Goal: Navigation & Orientation: Find specific page/section

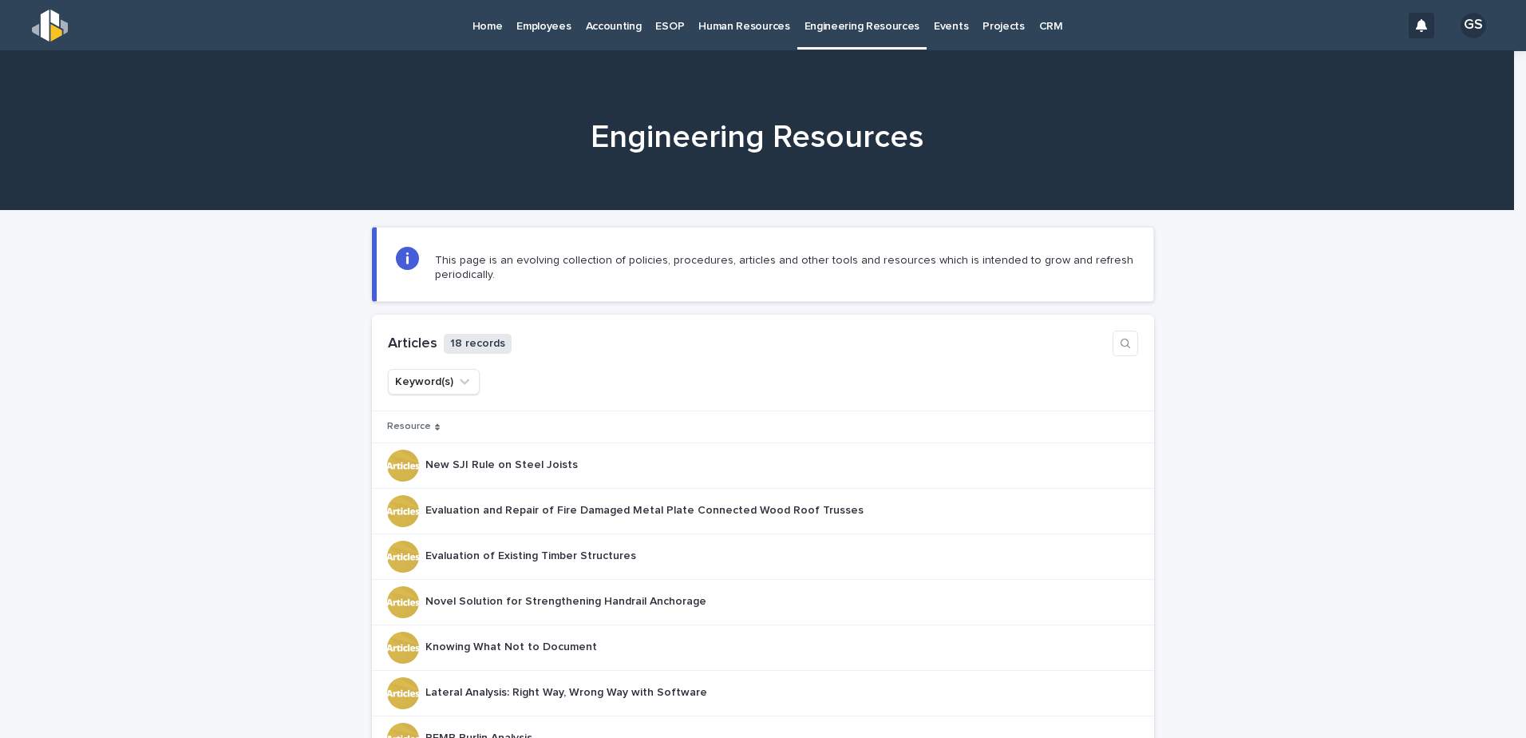
click at [471, 26] on div "Home" at bounding box center [487, 17] width 45 height 34
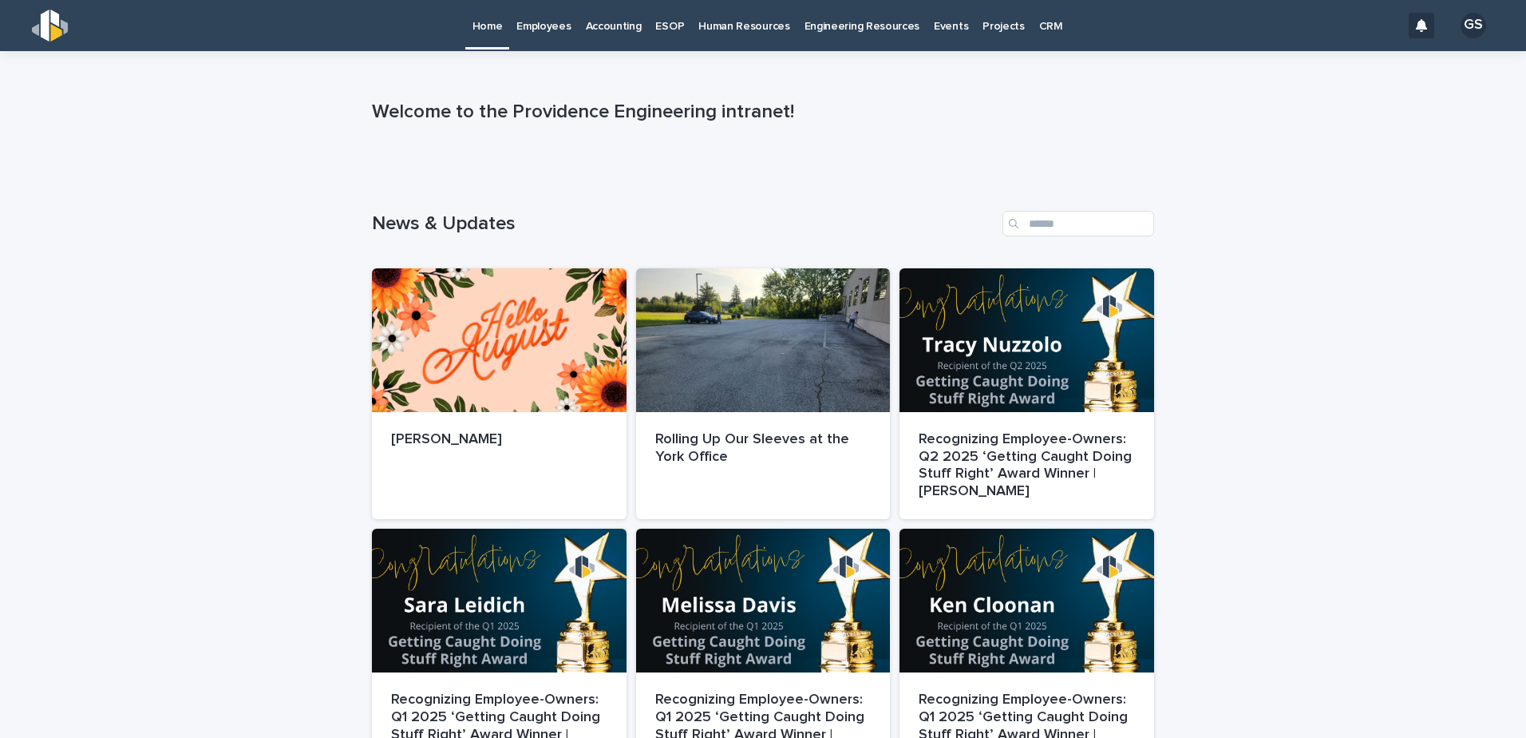
click at [545, 30] on p "Employees" at bounding box center [543, 17] width 54 height 34
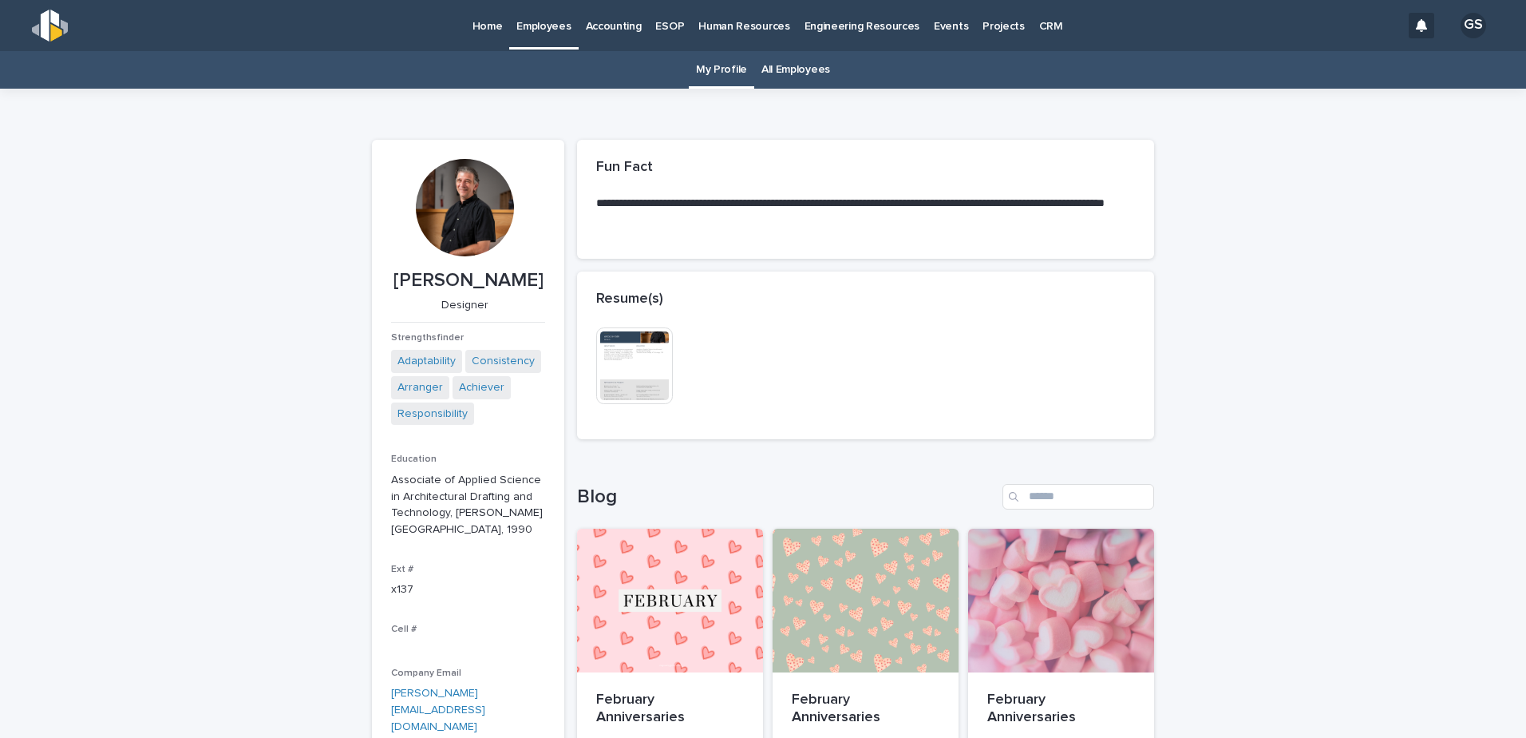
click at [782, 77] on link "All Employees" at bounding box center [796, 70] width 69 height 38
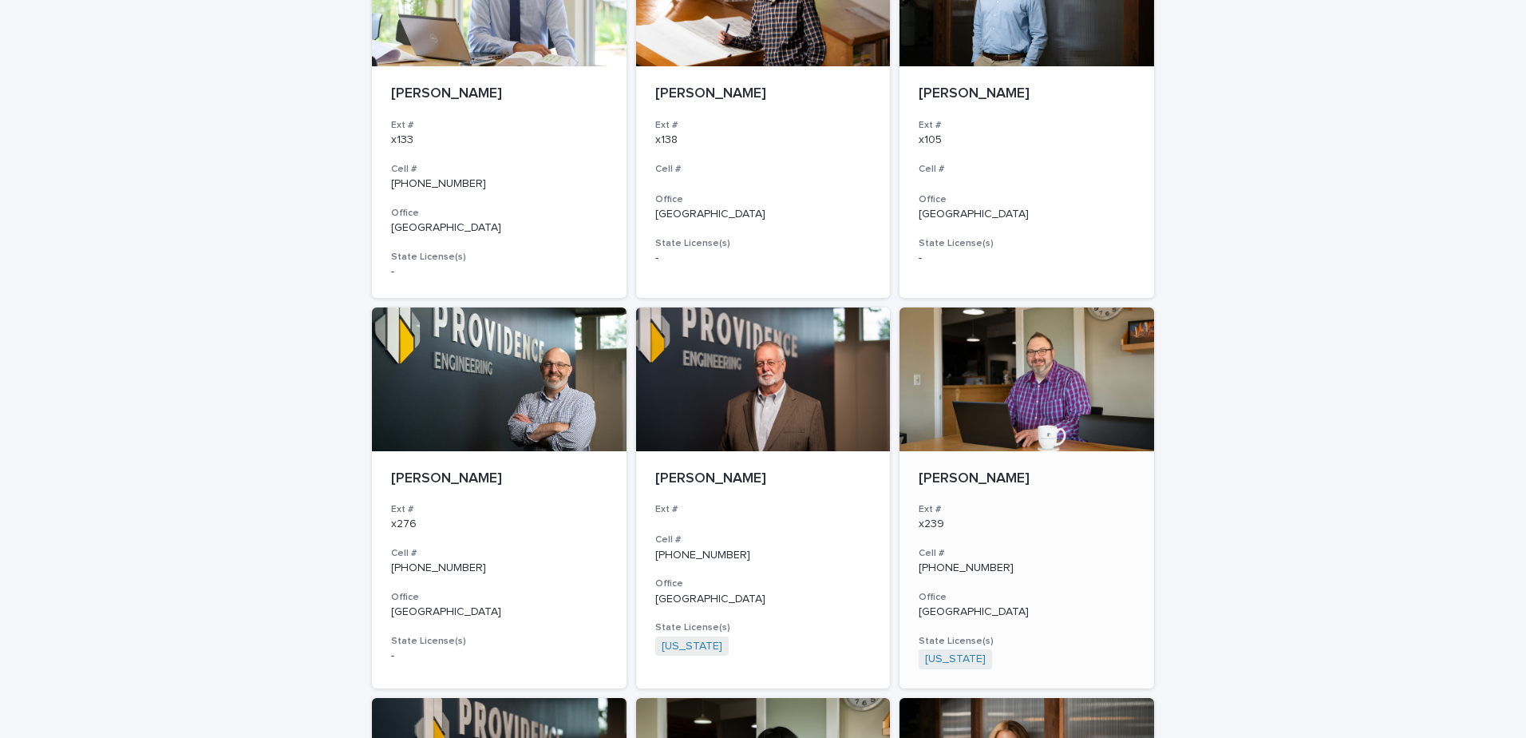
scroll to position [2634, 0]
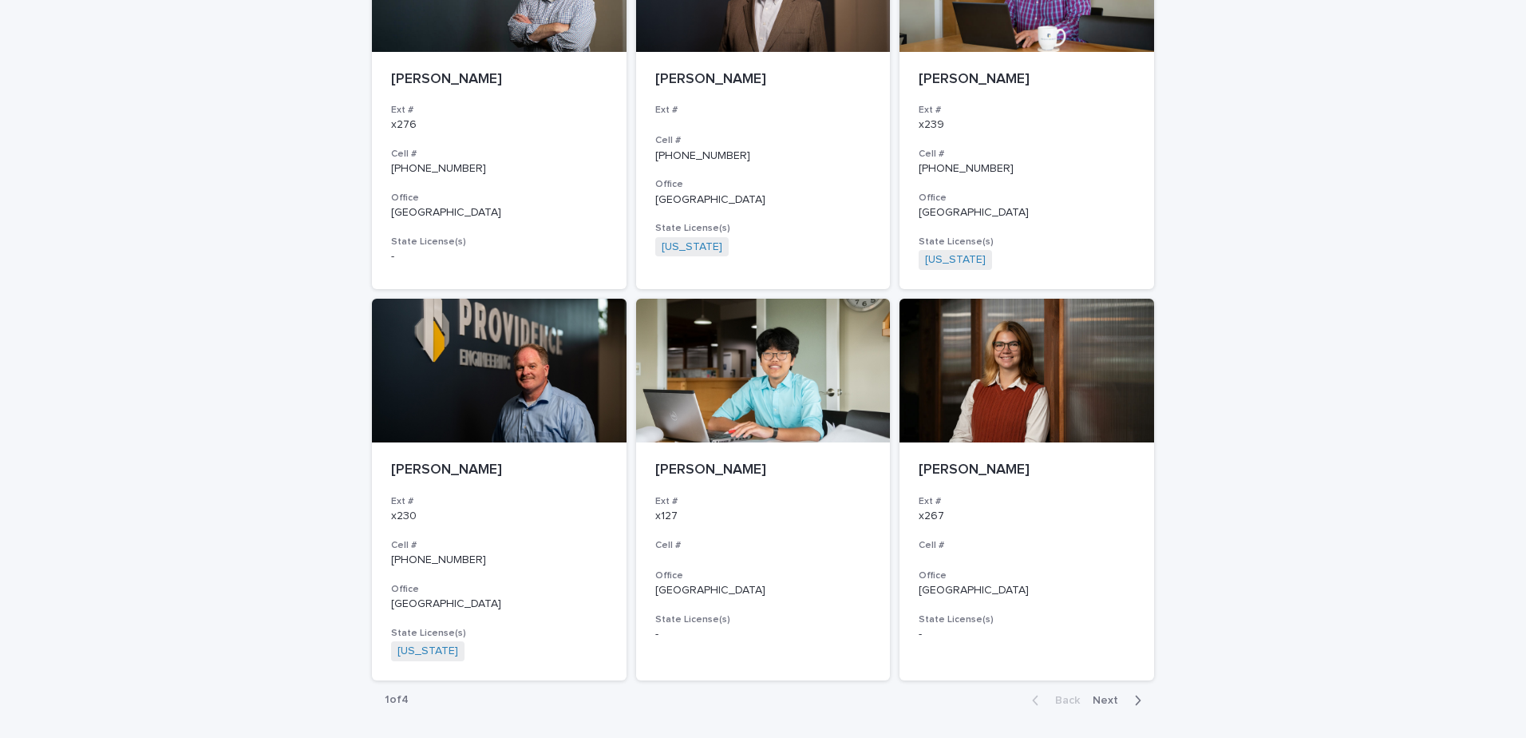
click at [1106, 697] on span "Next" at bounding box center [1110, 700] width 35 height 11
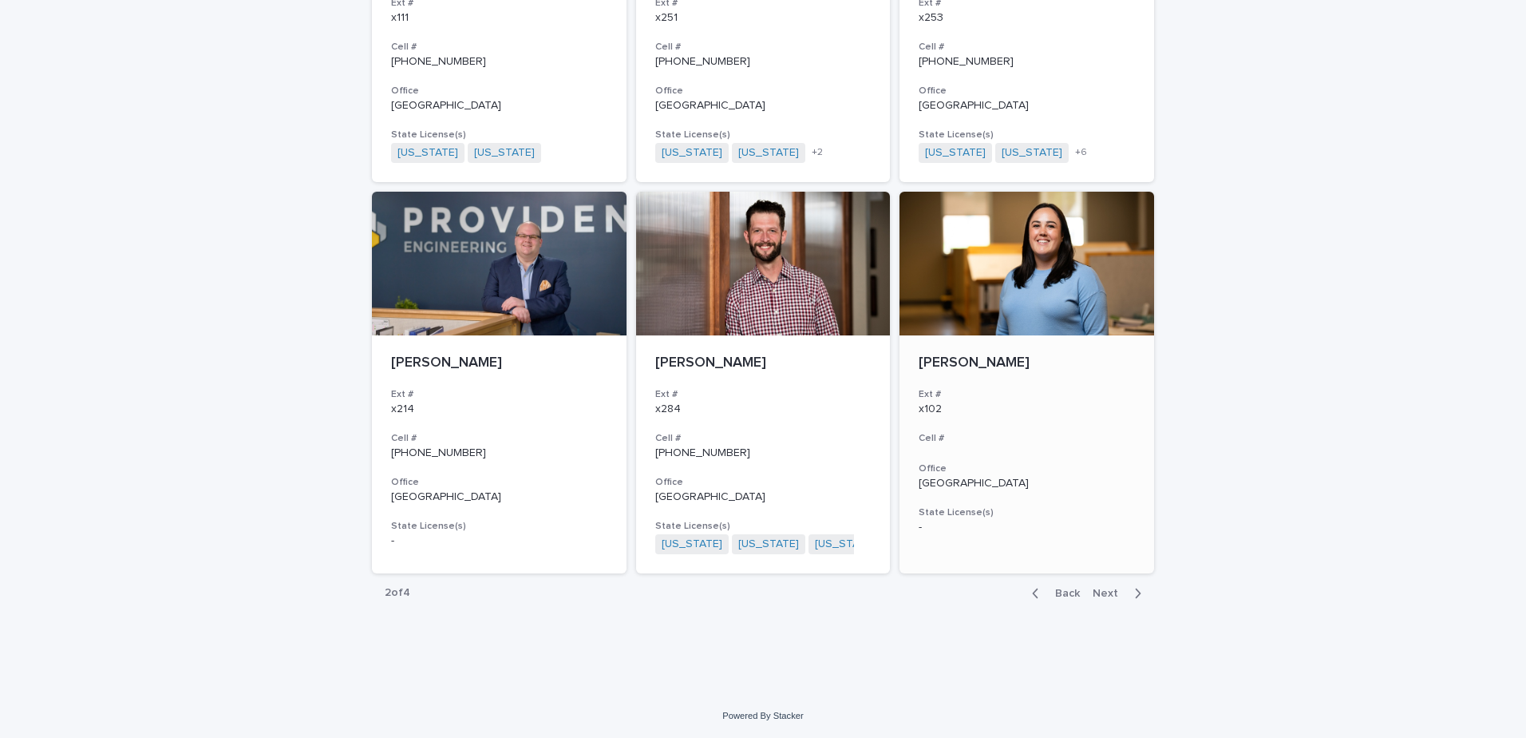
scroll to position [2729, 0]
click at [1094, 594] on span "Next" at bounding box center [1110, 592] width 35 height 11
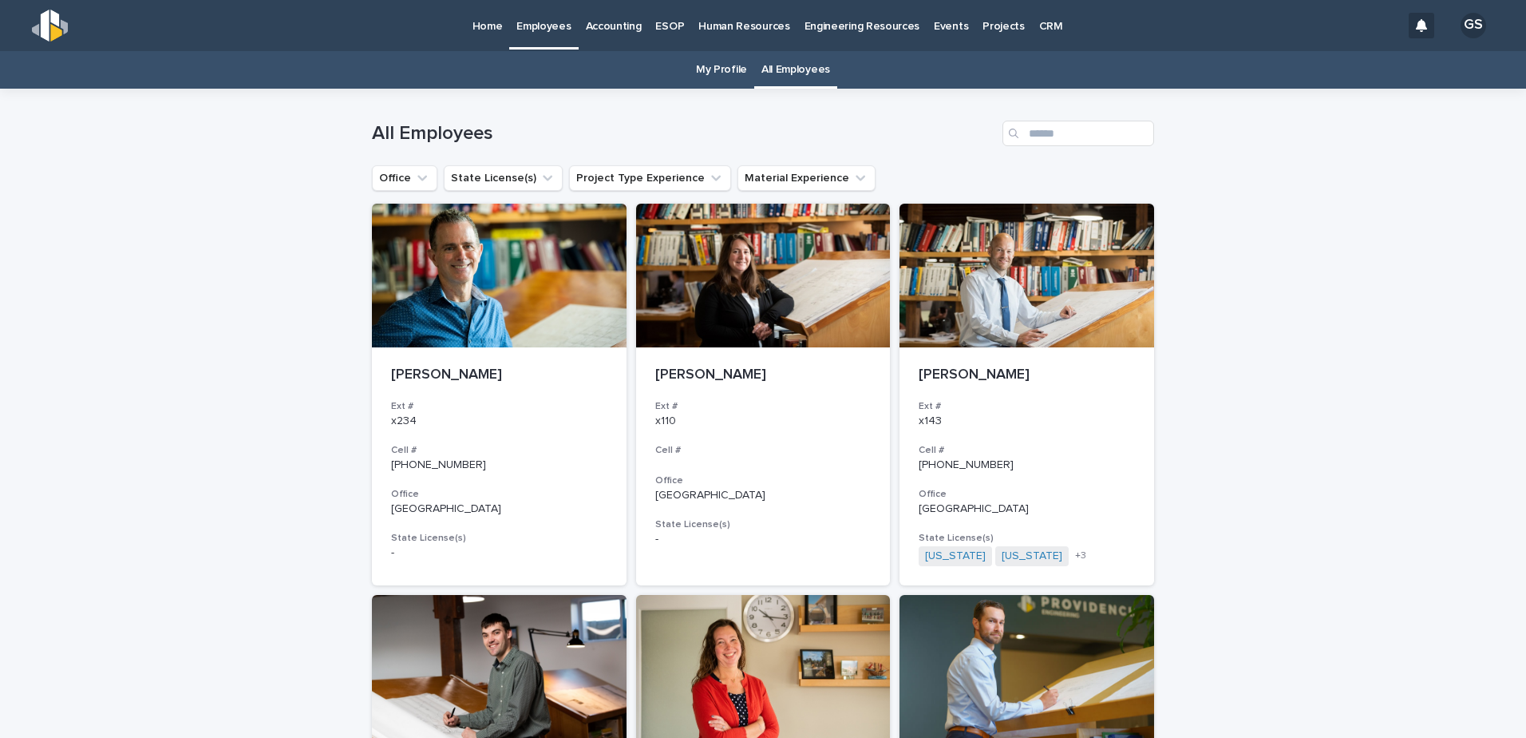
click at [608, 26] on p "Accounting" at bounding box center [614, 17] width 56 height 34
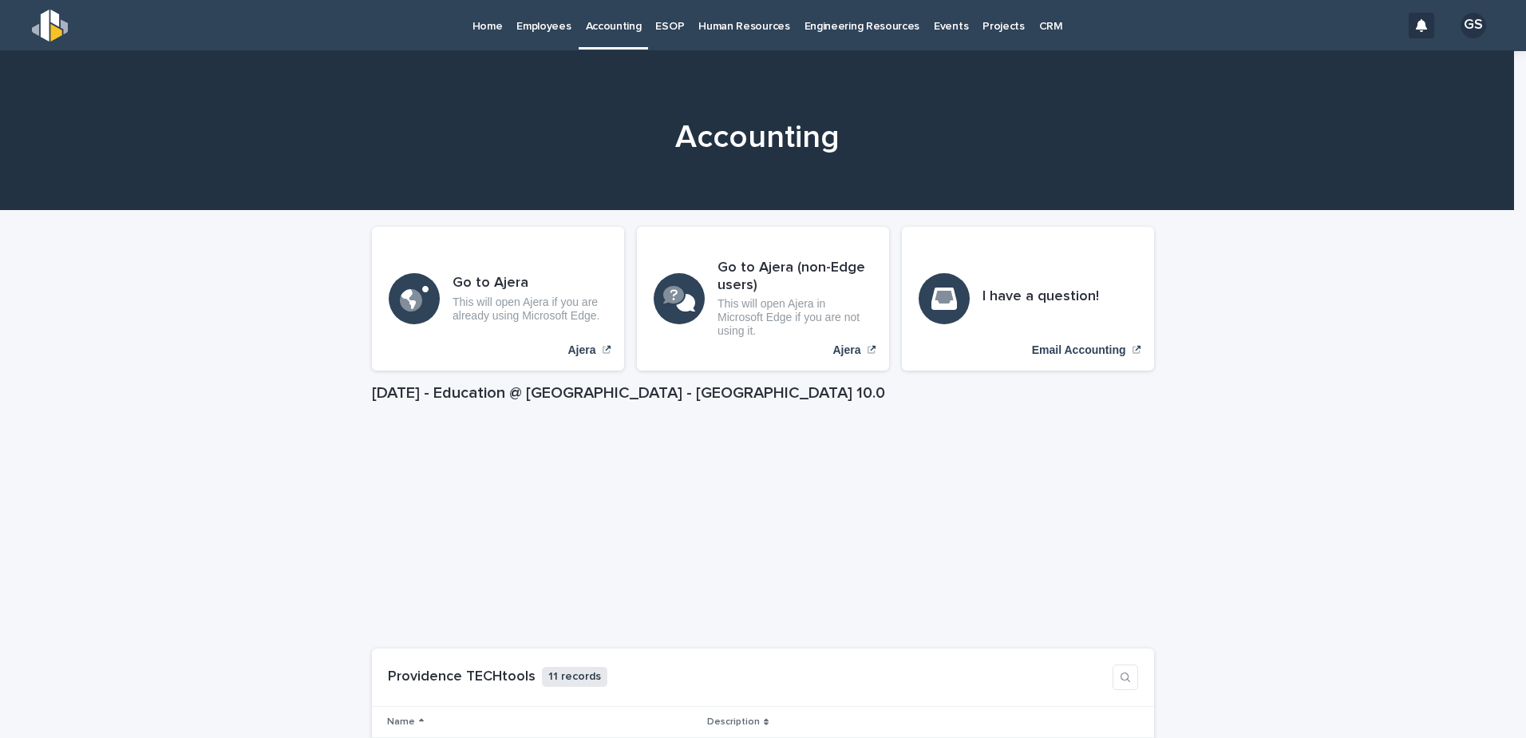
click at [757, 26] on p "Human Resources" at bounding box center [744, 17] width 91 height 34
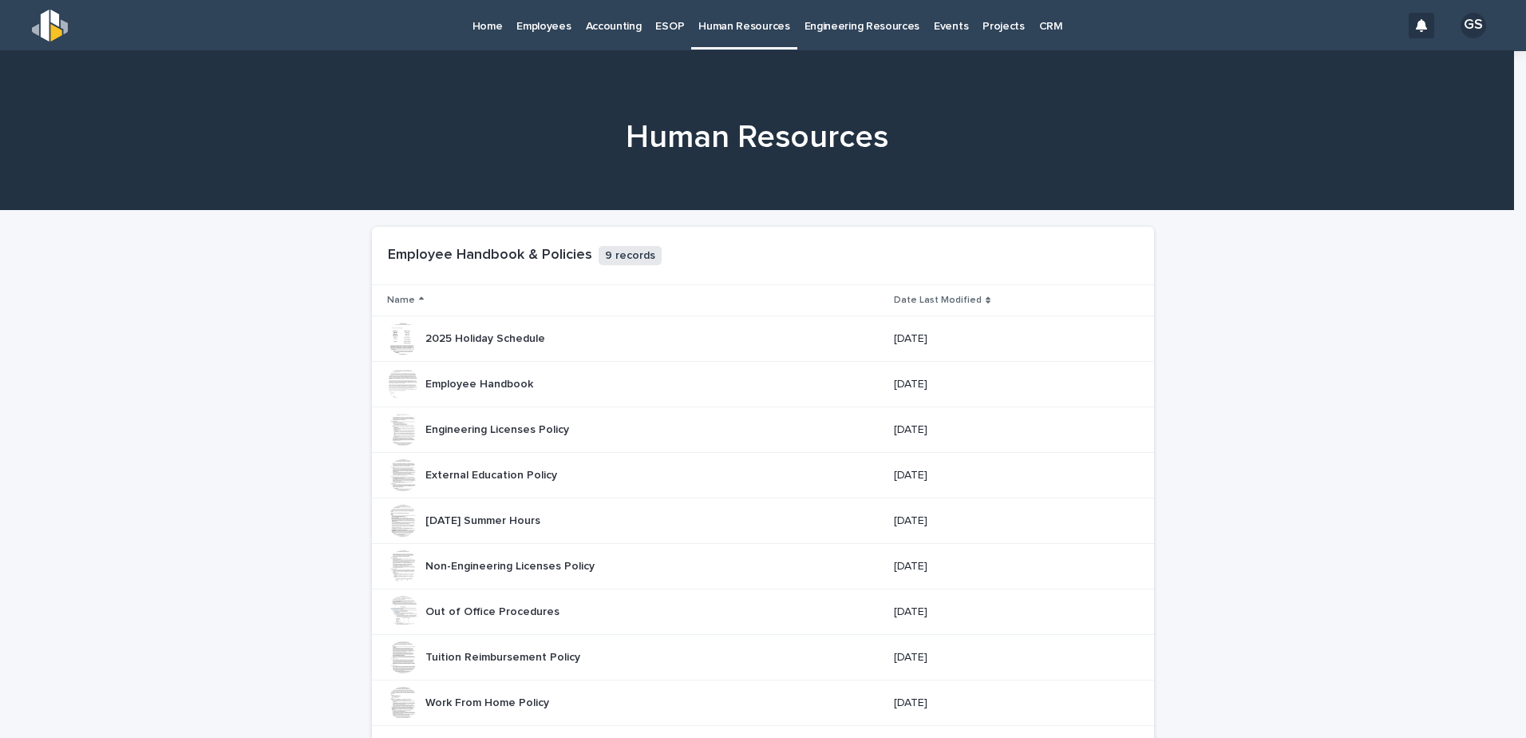
click at [492, 28] on p "Home" at bounding box center [488, 17] width 30 height 34
